Goal: Task Accomplishment & Management: Complete application form

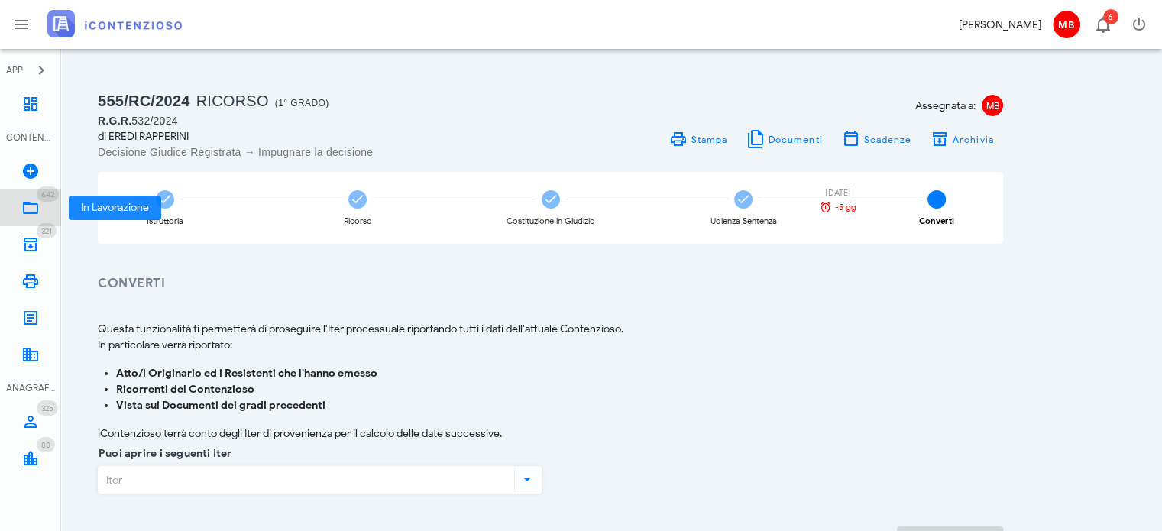
click at [35, 204] on icon at bounding box center [30, 208] width 18 height 18
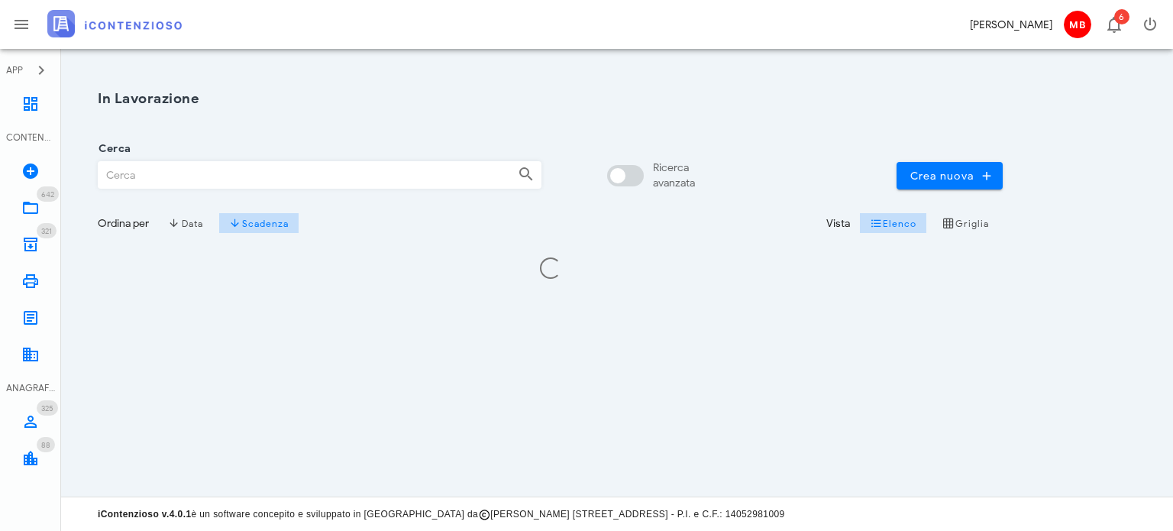
click at [177, 173] on input "Cerca" at bounding box center [302, 175] width 407 height 26
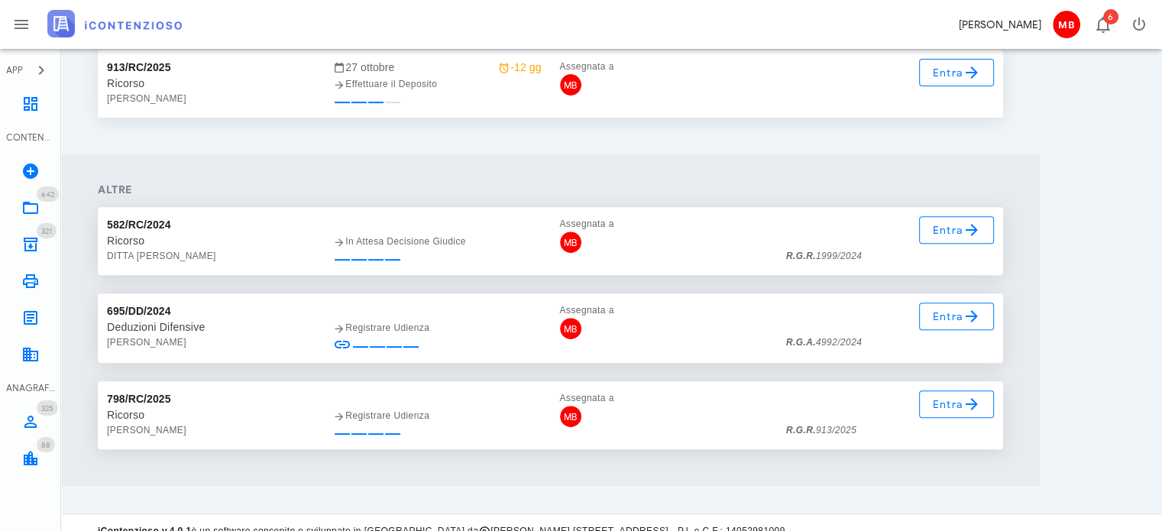
scroll to position [581, 0]
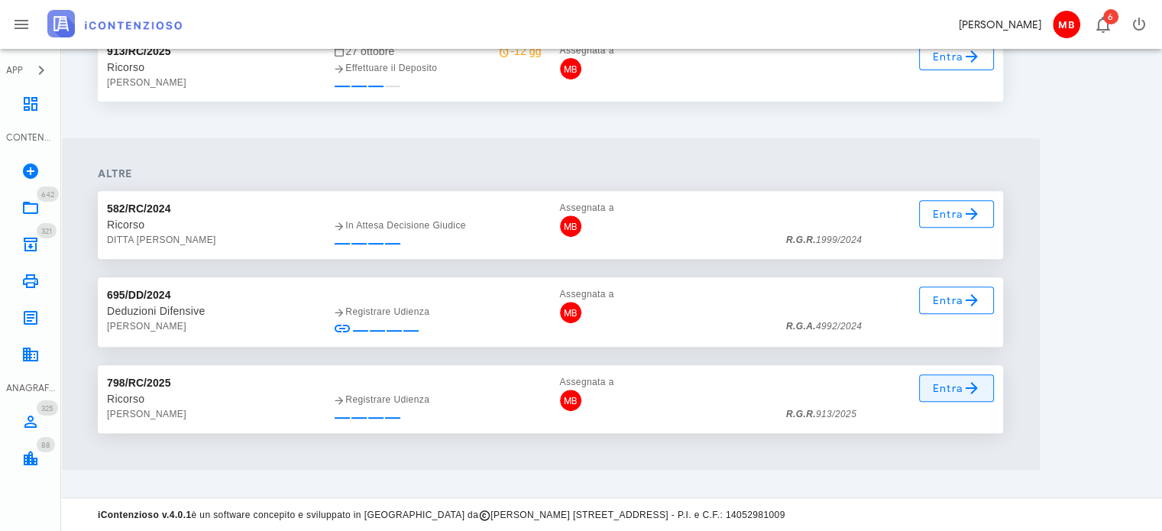
type input "913"
click at [937, 390] on span "Entra" at bounding box center [957, 388] width 50 height 18
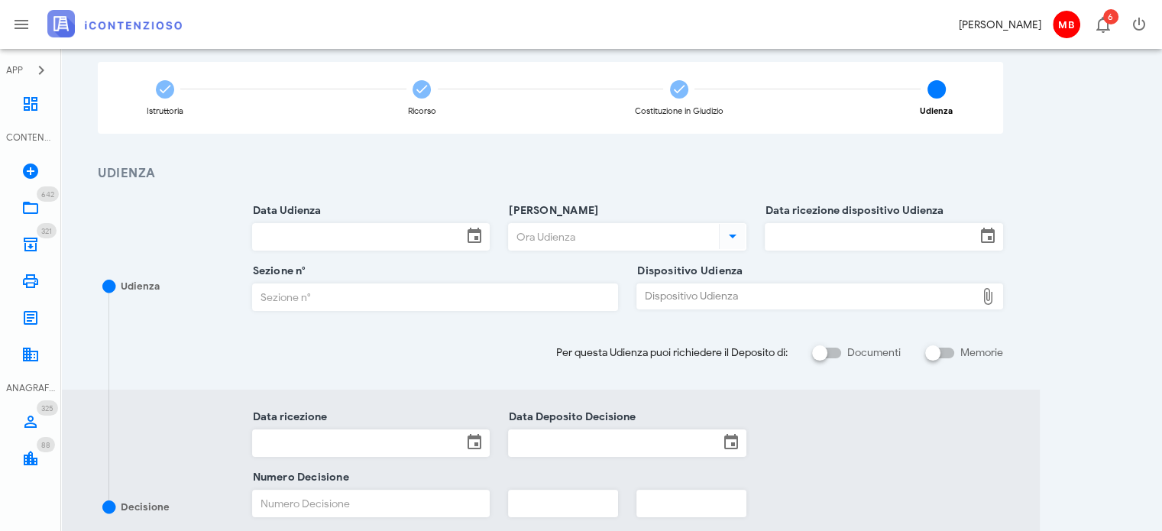
scroll to position [229, 0]
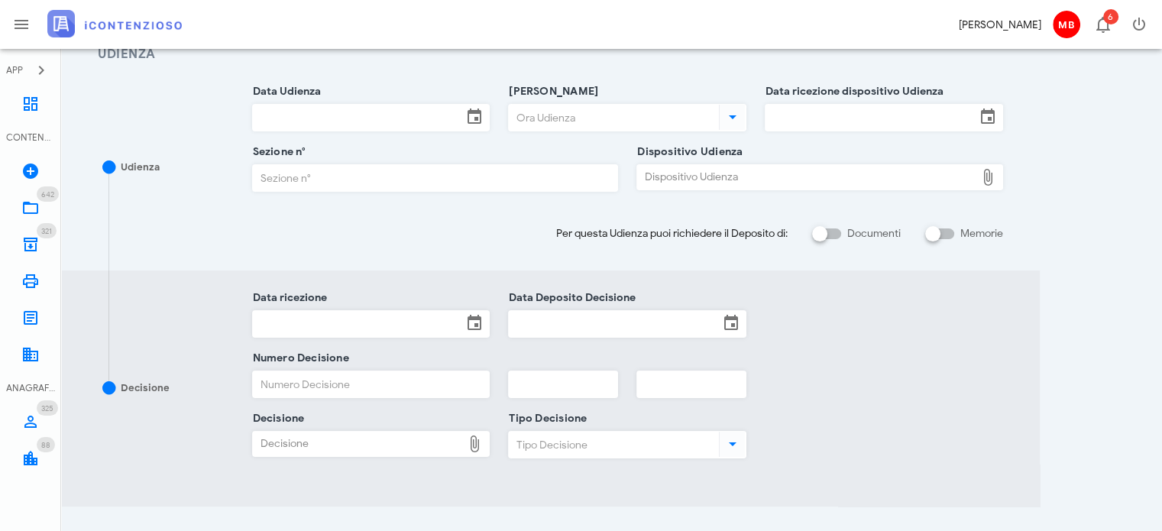
click at [685, 176] on div "Dispositivo Udienza" at bounding box center [806, 177] width 338 height 24
type input "C:\fakepath\AvvTratt___913_2025.pdf"
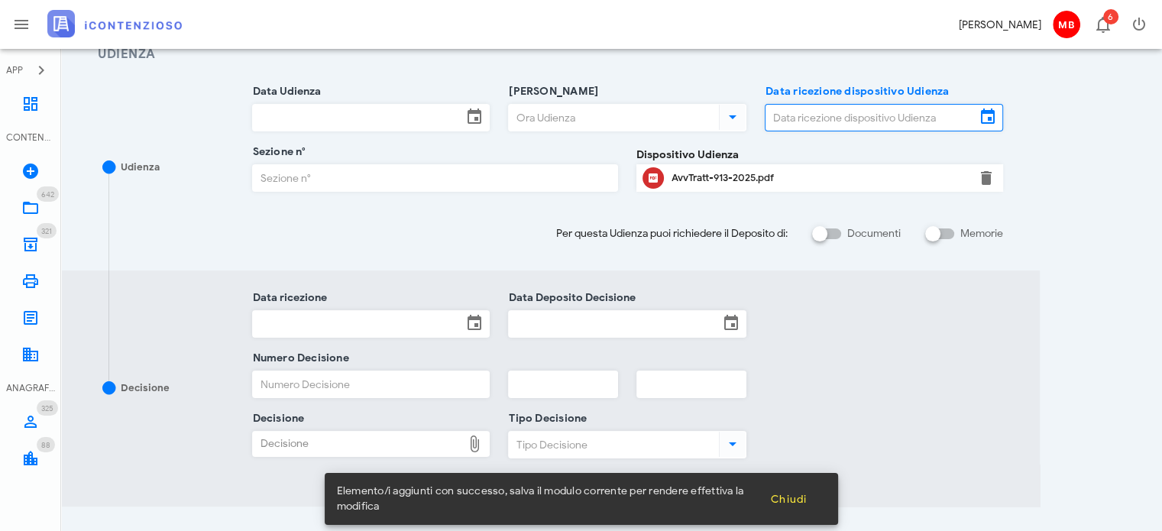
click at [774, 121] on input "Data ricezione dispositivo Udienza" at bounding box center [870, 118] width 210 height 26
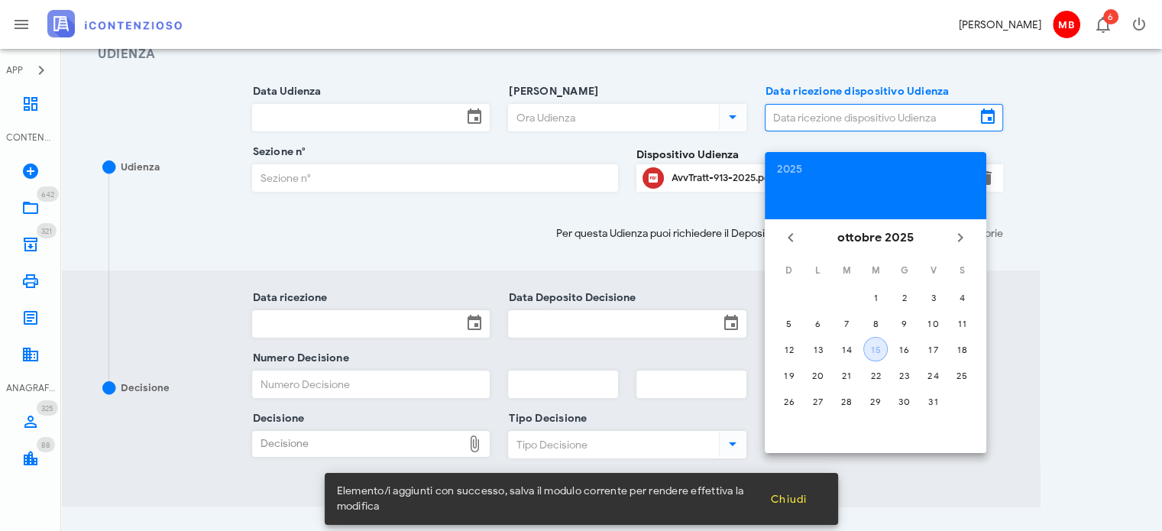
click at [881, 350] on div "15" at bounding box center [875, 349] width 23 height 11
type input "15/10/2025"
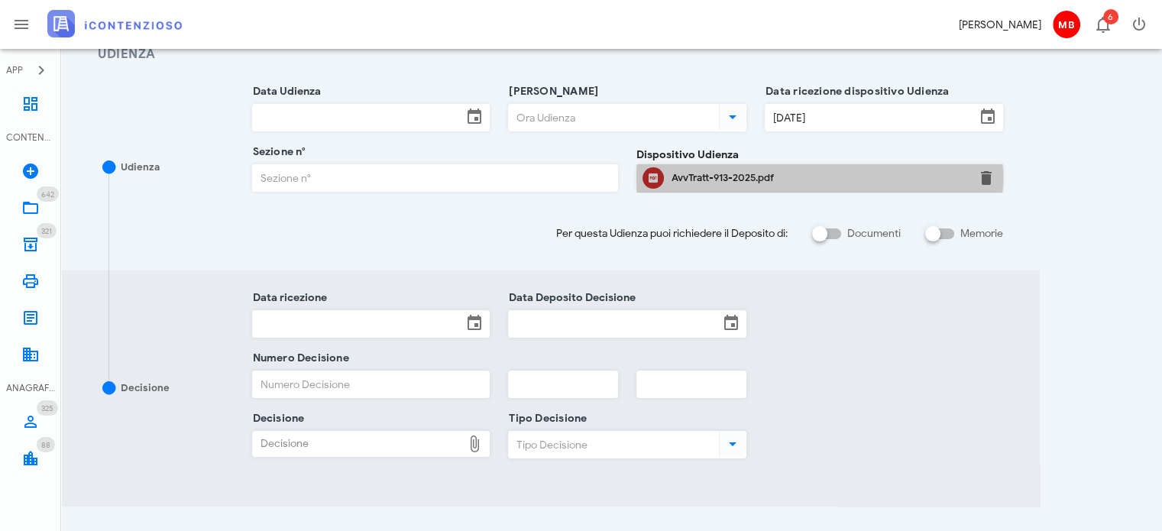
click at [749, 172] on div "AvvTratt-913-2025.pdf" at bounding box center [819, 178] width 296 height 12
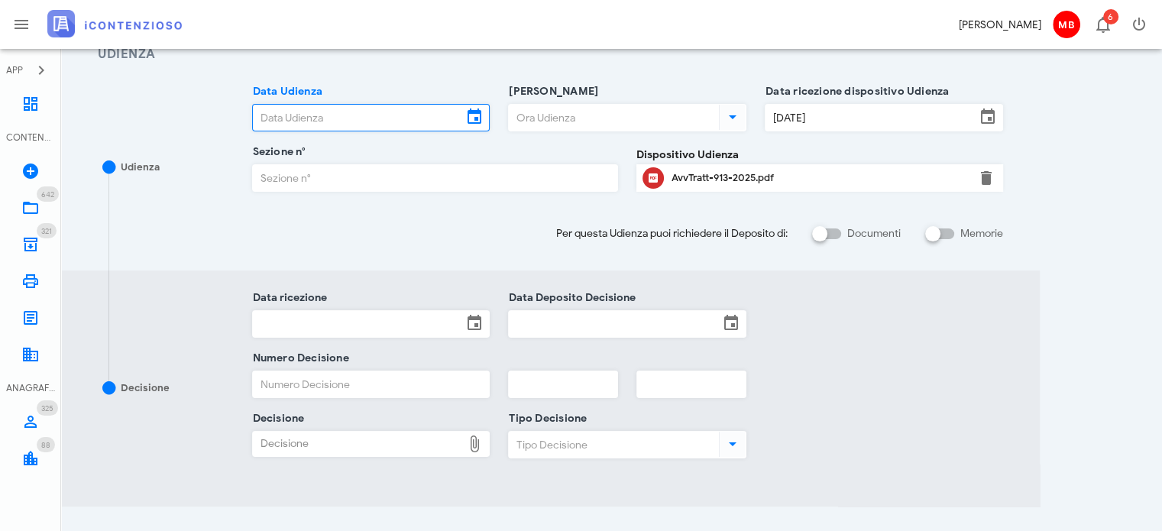
click at [403, 124] on input "Data Udienza" at bounding box center [358, 118] width 210 height 26
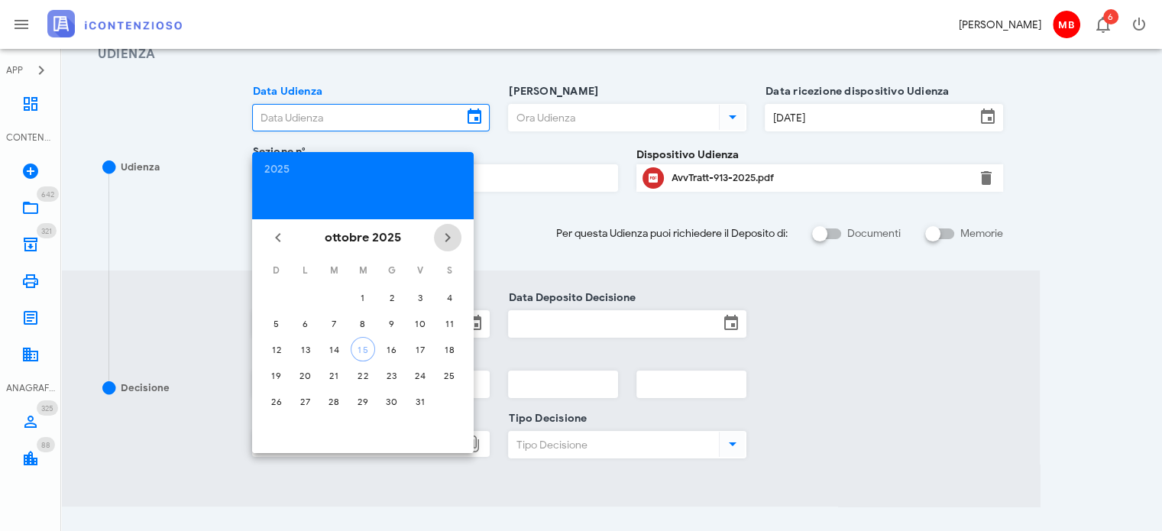
click at [447, 240] on icon "Il prossimo mese" at bounding box center [447, 237] width 18 height 18
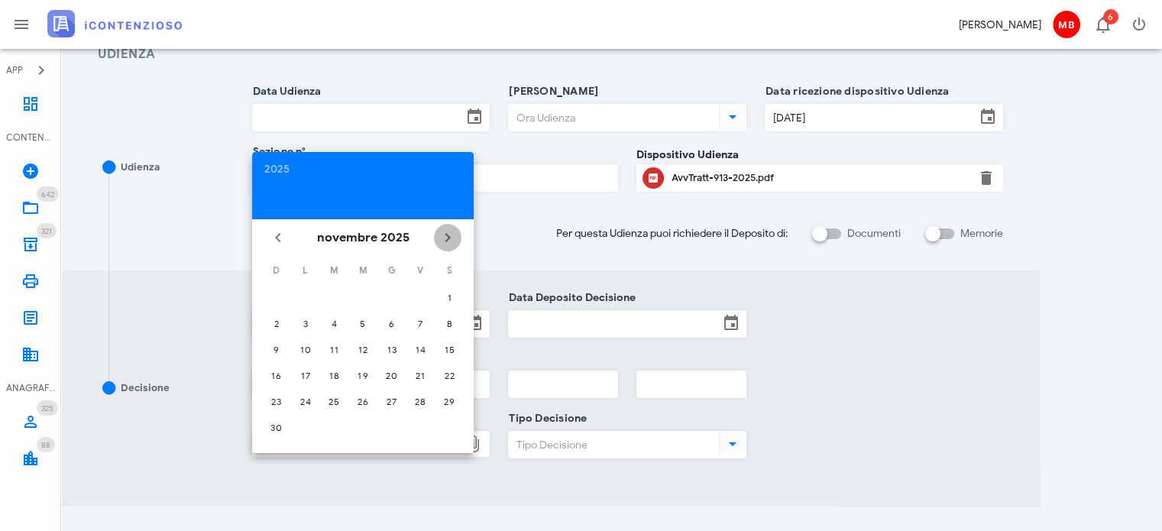
click at [447, 240] on icon "Il prossimo mese" at bounding box center [447, 237] width 18 height 18
click at [391, 295] on div "4" at bounding box center [392, 297] width 24 height 11
type input "04/12/2025"
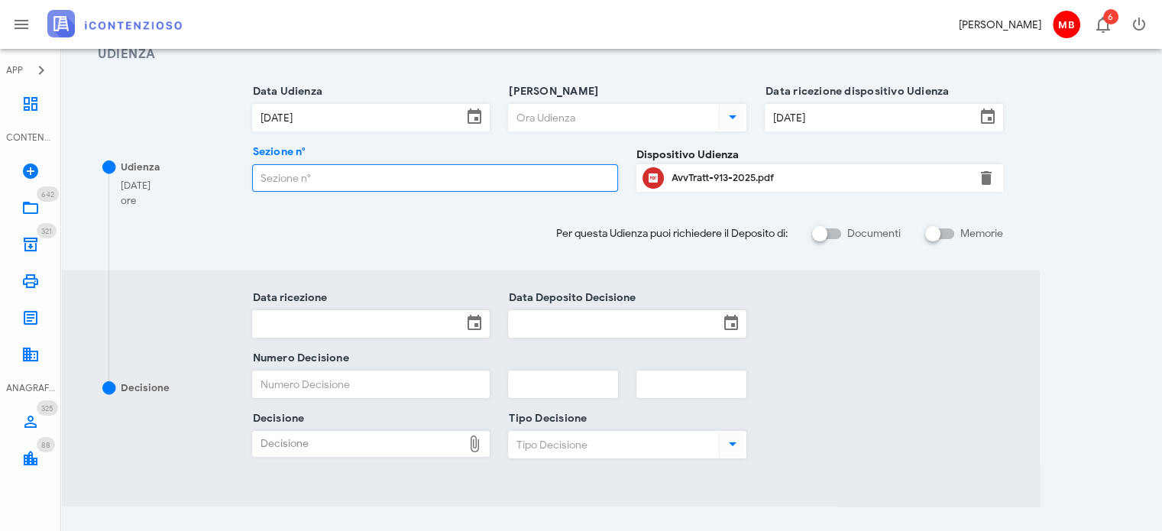
click at [308, 183] on input "Sezione n°" at bounding box center [435, 178] width 365 height 26
type input "4"
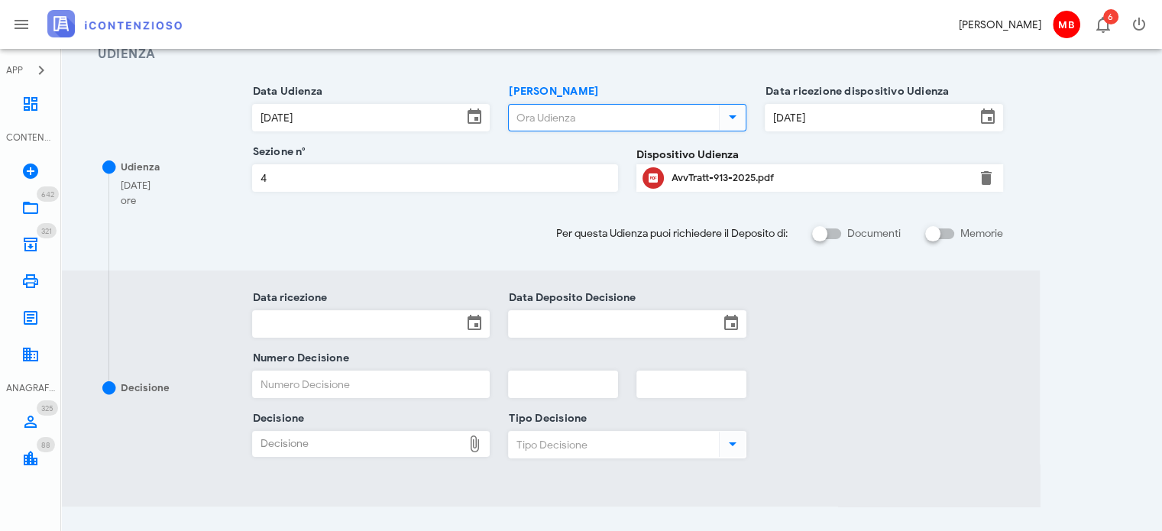
click at [516, 115] on input "Ora Udienza" at bounding box center [612, 118] width 207 height 26
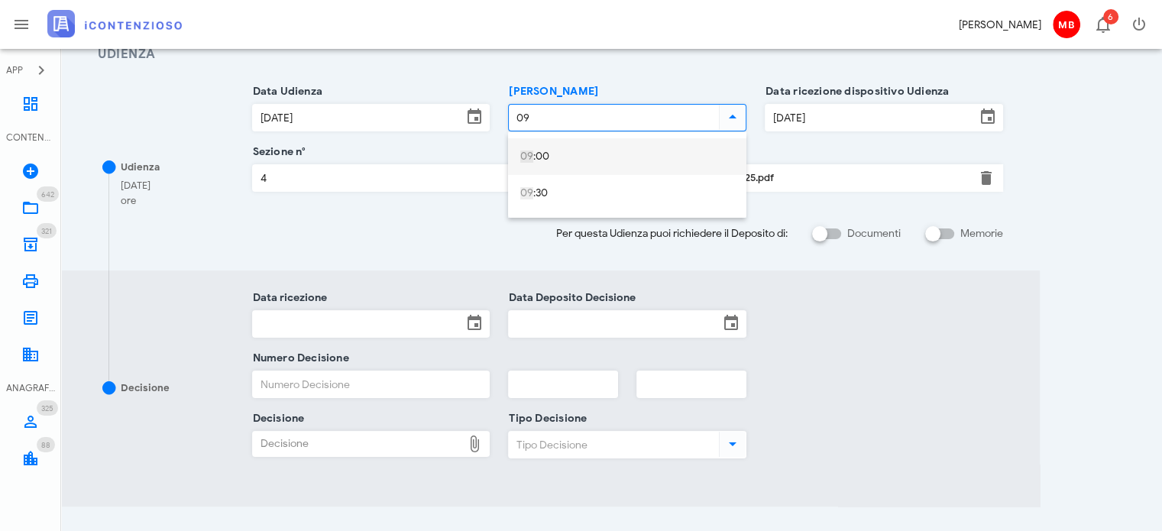
click at [596, 158] on div "09 :00" at bounding box center [627, 156] width 214 height 13
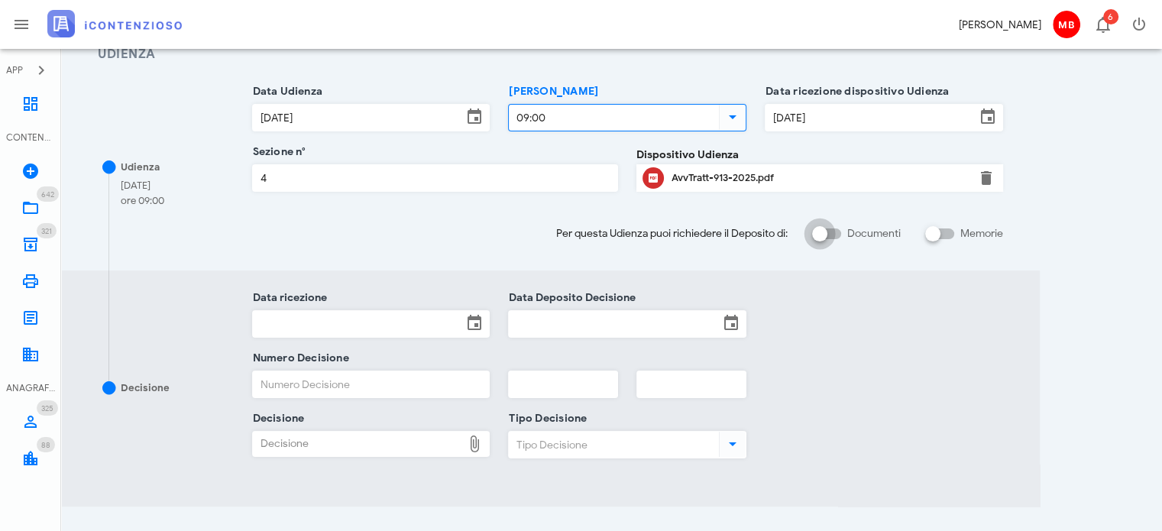
type input "09:00"
click at [822, 228] on div at bounding box center [819, 234] width 26 height 26
checkbox input "true"
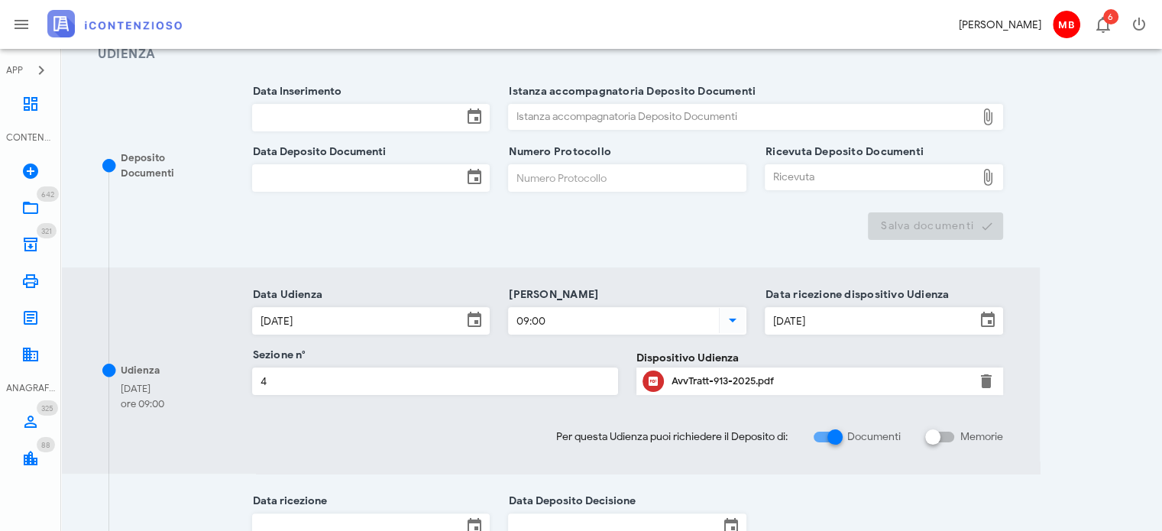
scroll to position [382, 0]
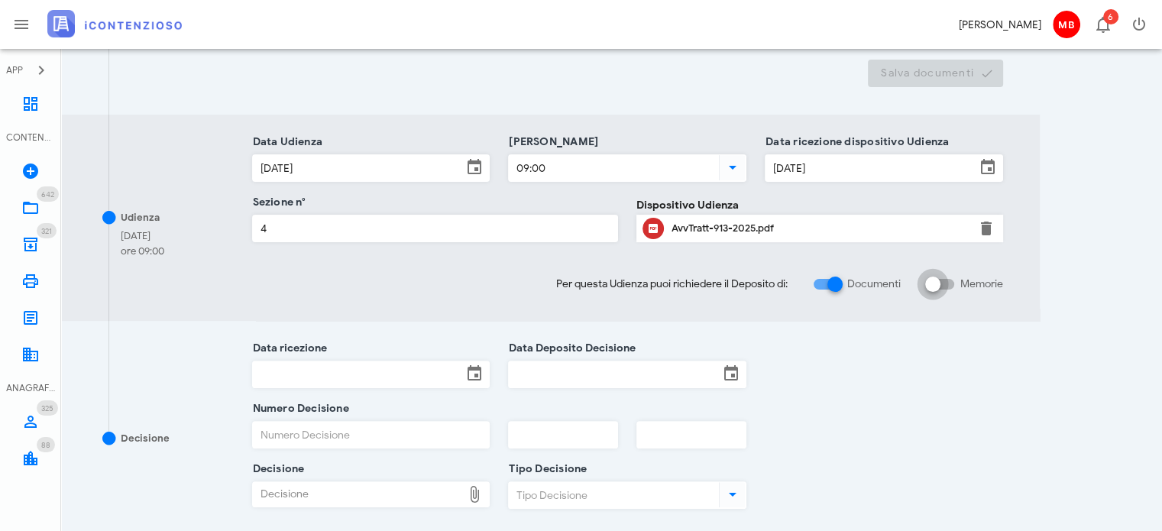
click at [929, 277] on div at bounding box center [932, 284] width 26 height 26
checkbox input "true"
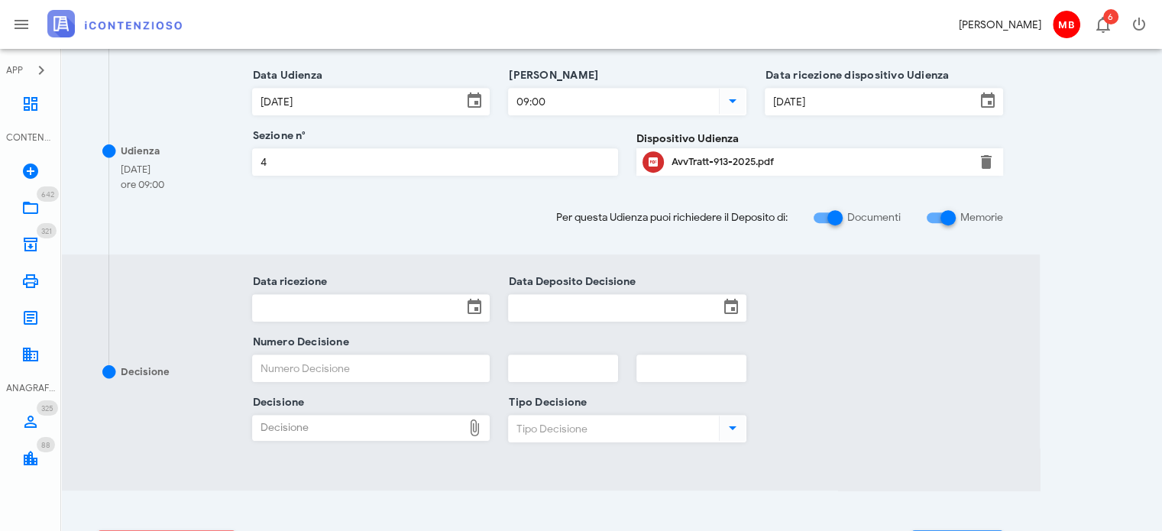
scroll to position [764, 0]
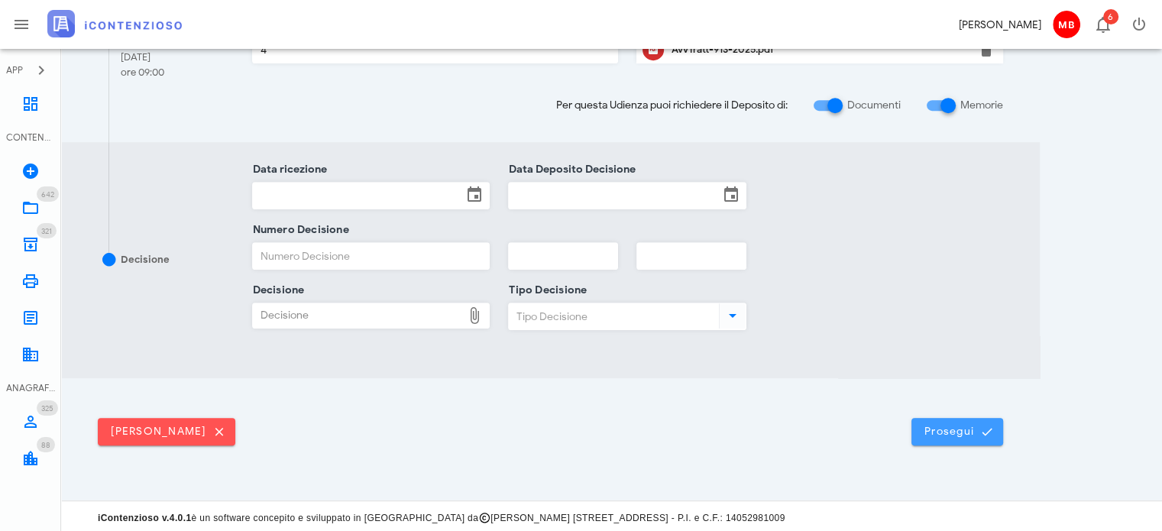
click at [955, 425] on span "Prosegui" at bounding box center [956, 432] width 67 height 14
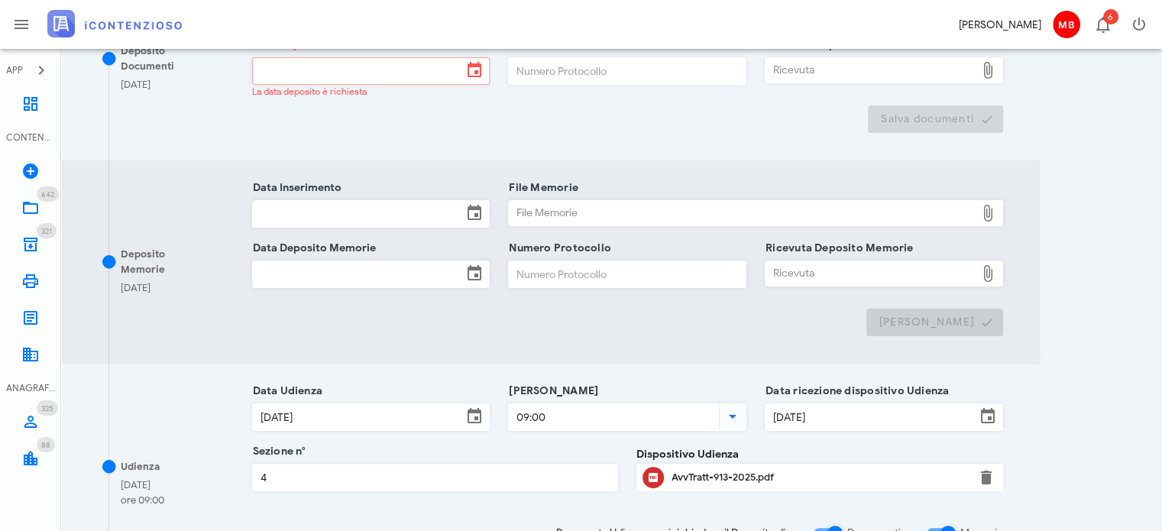
scroll to position [687, 0]
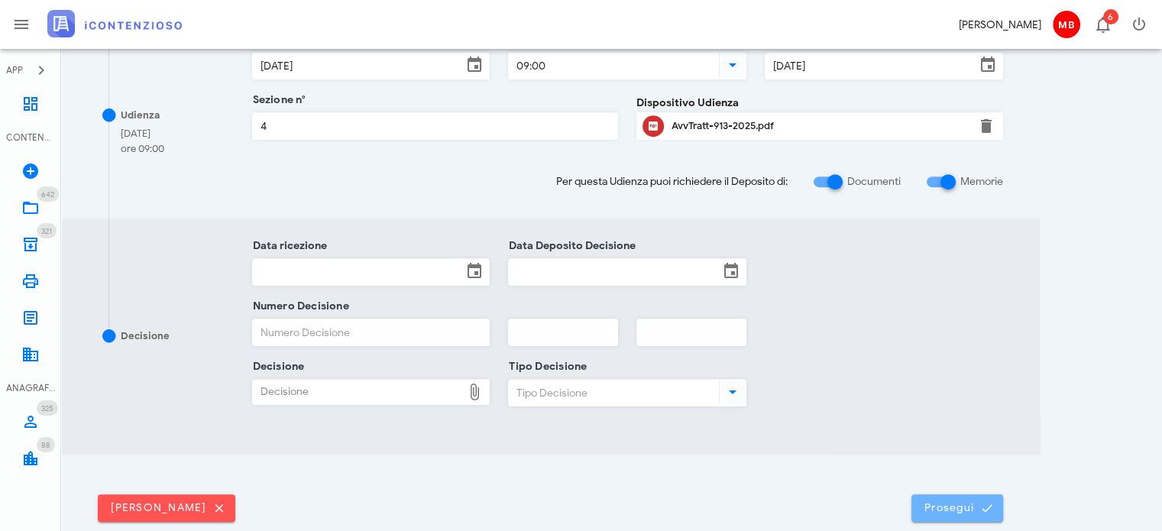
click at [974, 507] on span "Prosegui" at bounding box center [956, 508] width 67 height 14
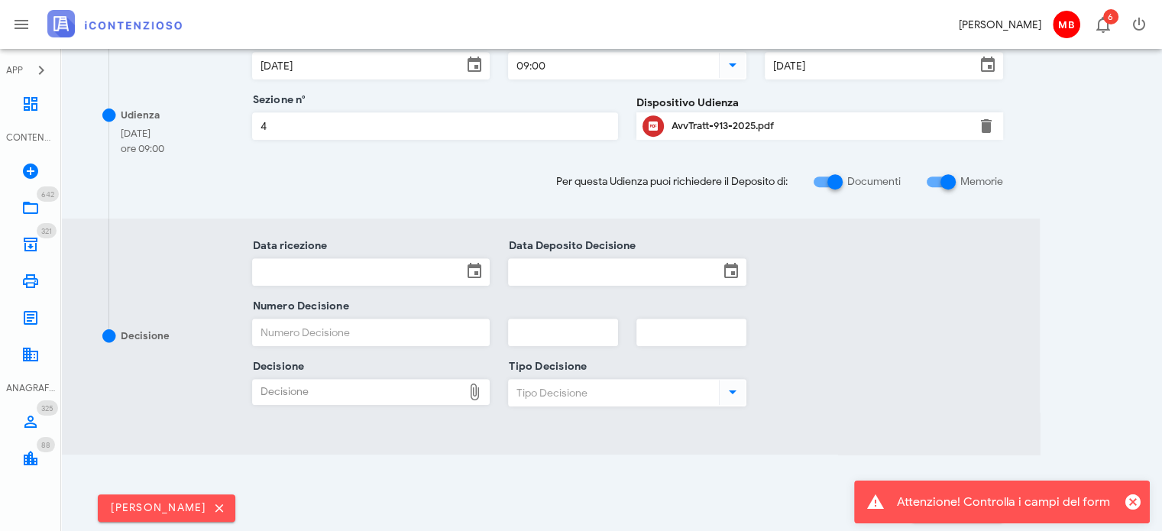
scroll to position [0, 0]
